Goal: Information Seeking & Learning: Learn about a topic

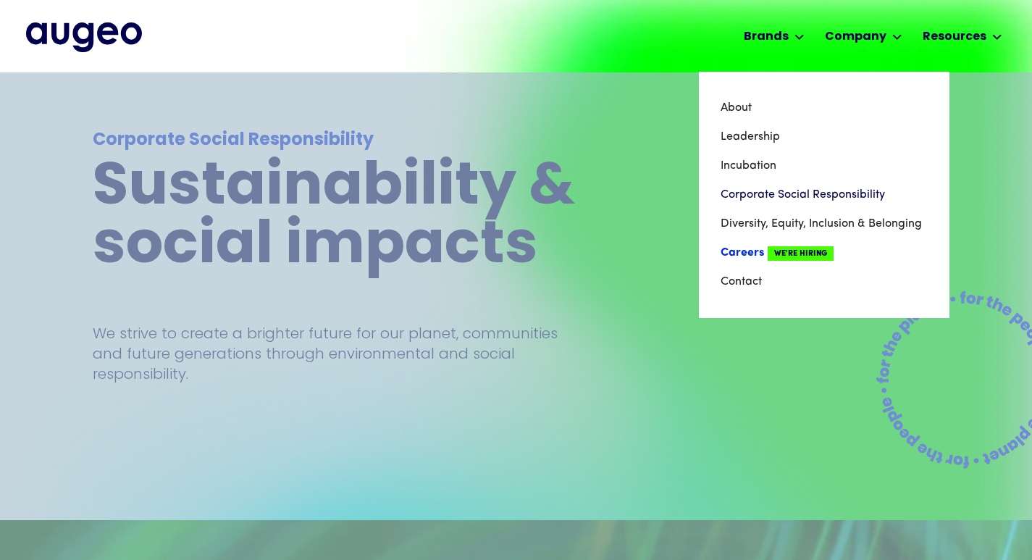
click at [747, 255] on link "Careers We're Hiring" at bounding box center [824, 252] width 207 height 29
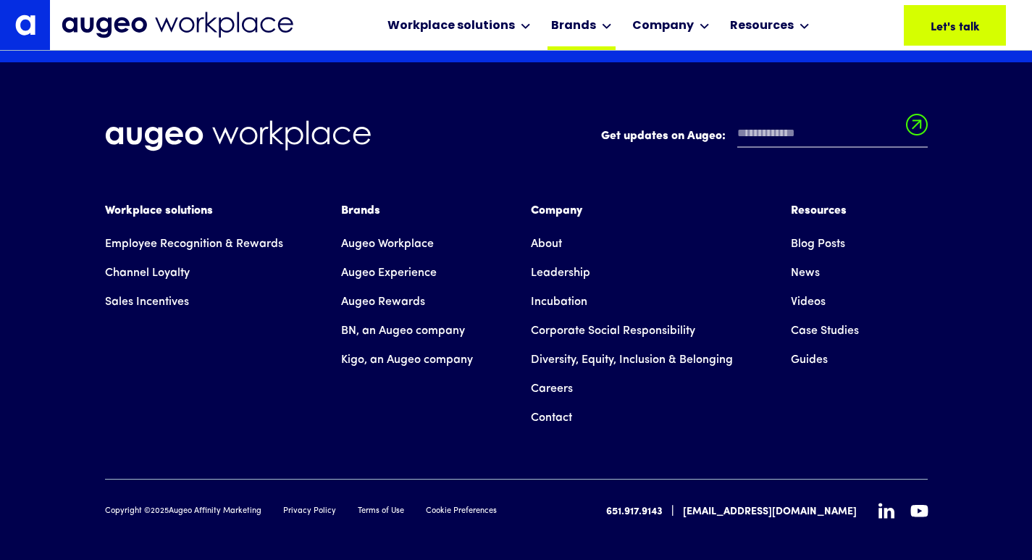
scroll to position [2635, 0]
click at [550, 258] on link "Leadership" at bounding box center [560, 272] width 59 height 29
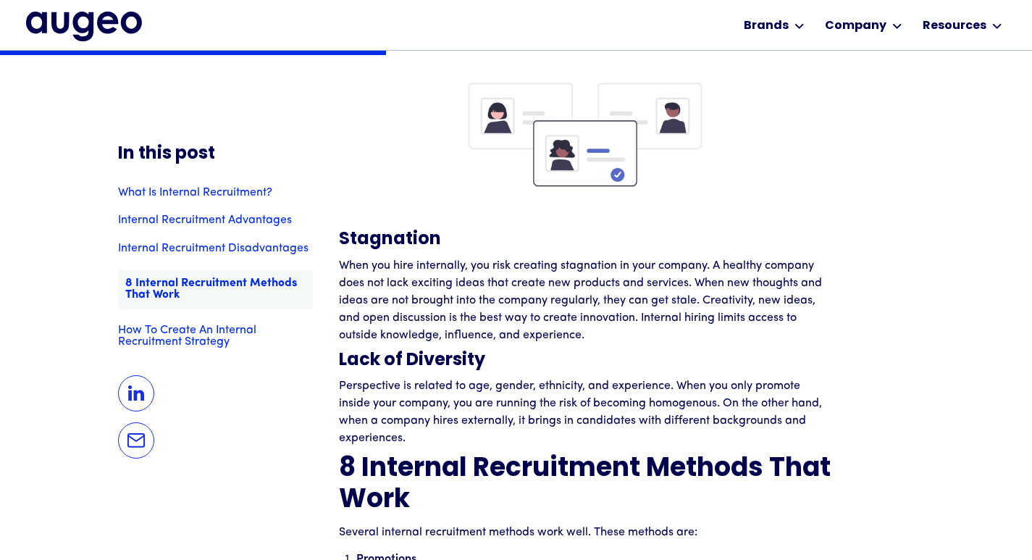
scroll to position [2123, 0]
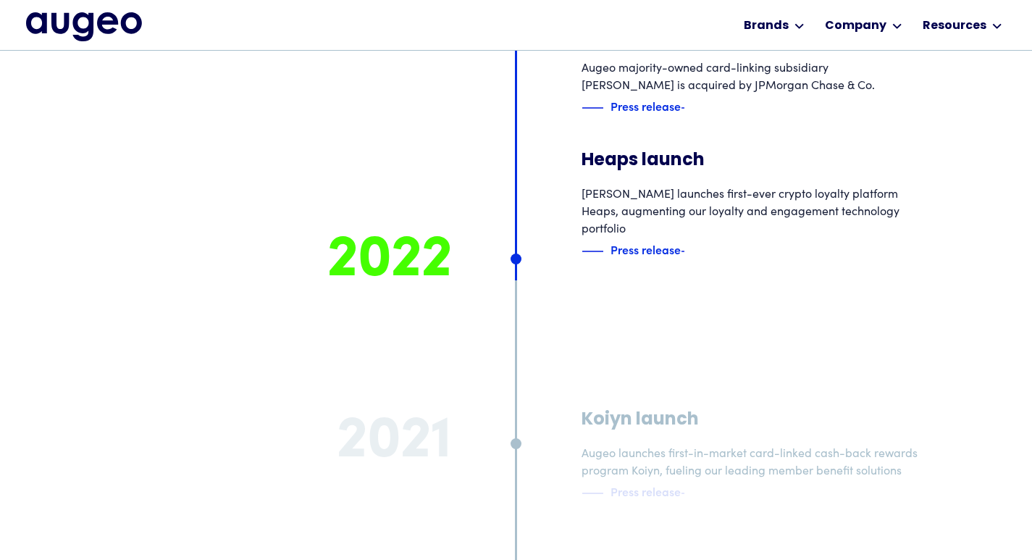
scroll to position [6499, 0]
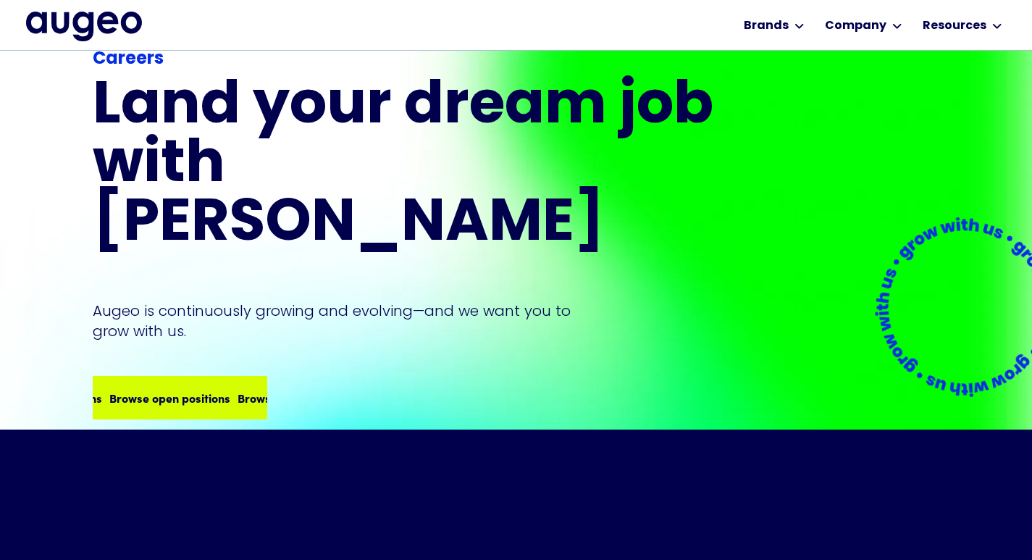
scroll to position [135, 0]
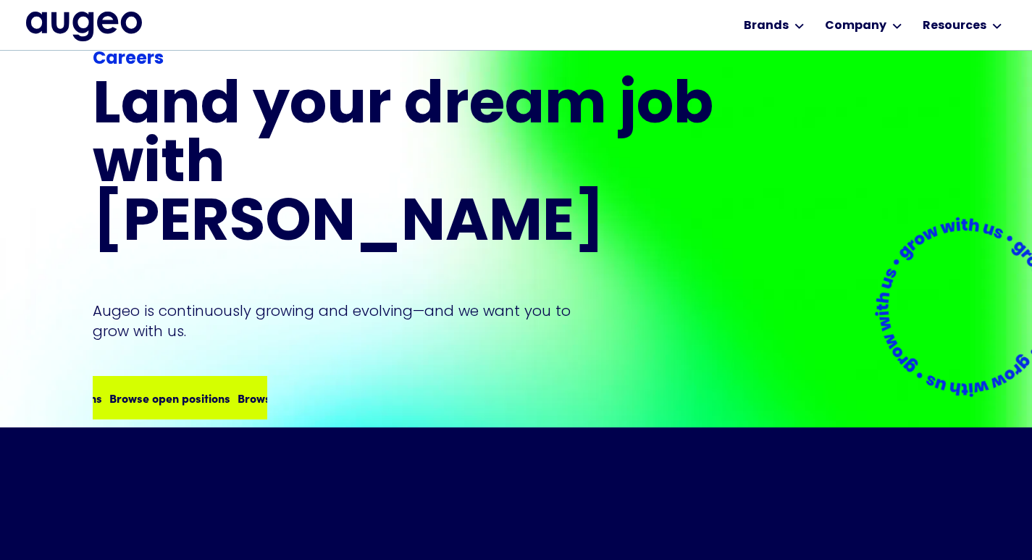
click at [238, 389] on div "Browse open positions" at bounding box center [298, 397] width 121 height 17
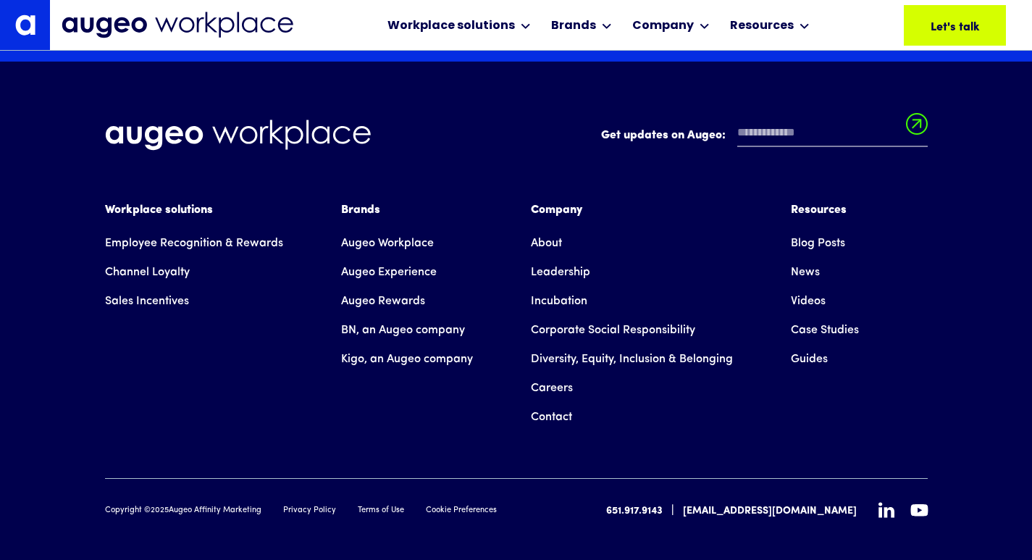
click at [546, 229] on link "About" at bounding box center [546, 243] width 31 height 29
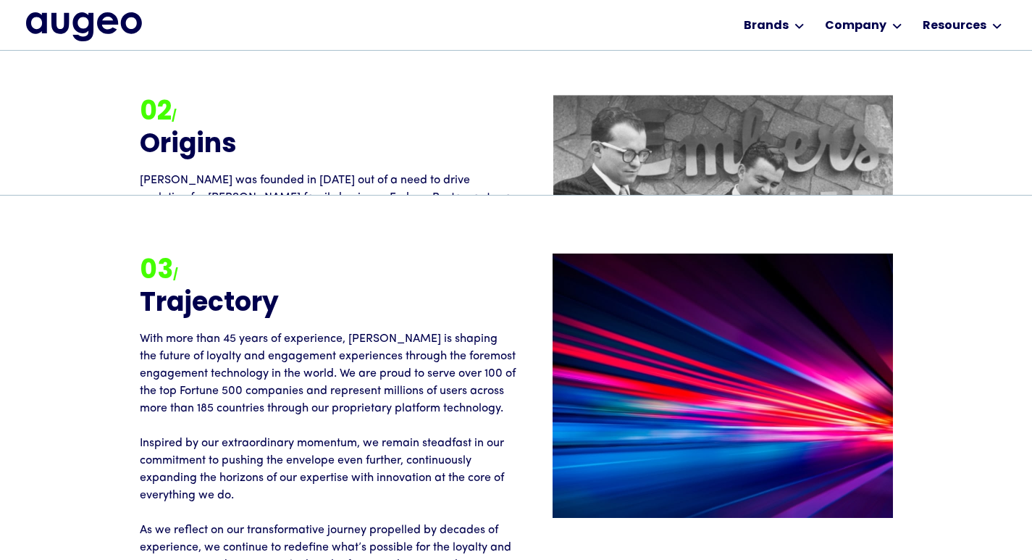
scroll to position [1972, 0]
